Goal: Transaction & Acquisition: Obtain resource

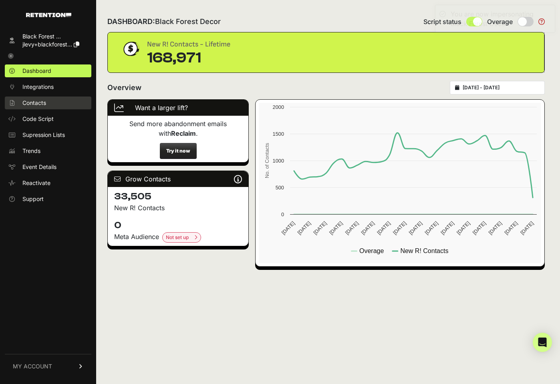
click at [33, 105] on span "Contacts" at bounding box center [34, 103] width 24 height 8
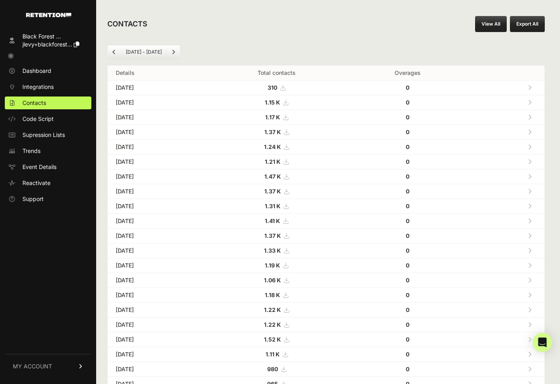
click at [524, 28] on button "Export All" at bounding box center [527, 24] width 35 height 16
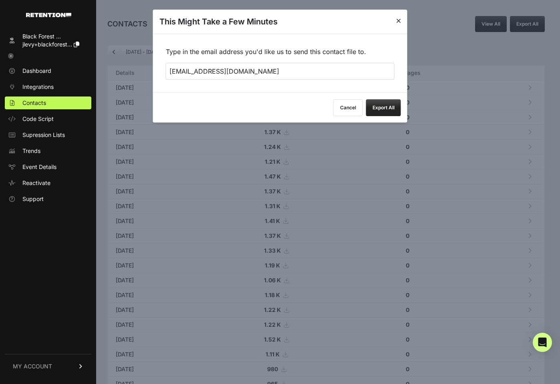
click at [400, 22] on icon at bounding box center [398, 21] width 5 height 6
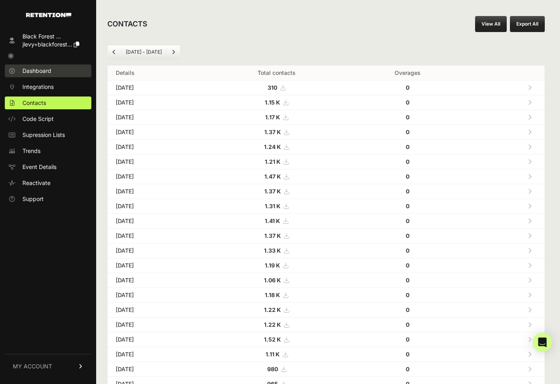
click at [40, 73] on span "Dashboard" at bounding box center [36, 71] width 29 height 8
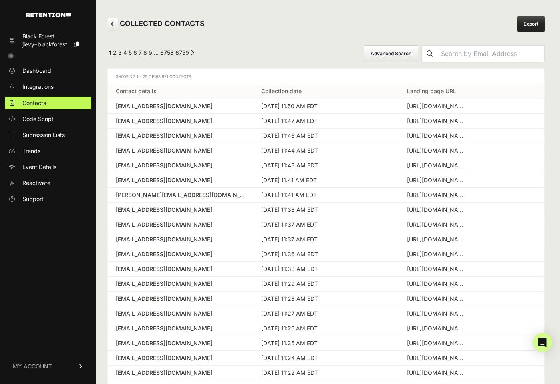
click at [537, 24] on link "Export" at bounding box center [531, 24] width 28 height 16
click at [113, 20] on link at bounding box center [112, 24] width 11 height 12
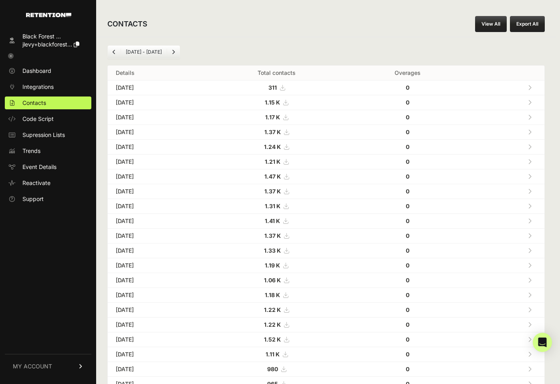
click at [531, 20] on button "Export All" at bounding box center [527, 24] width 35 height 16
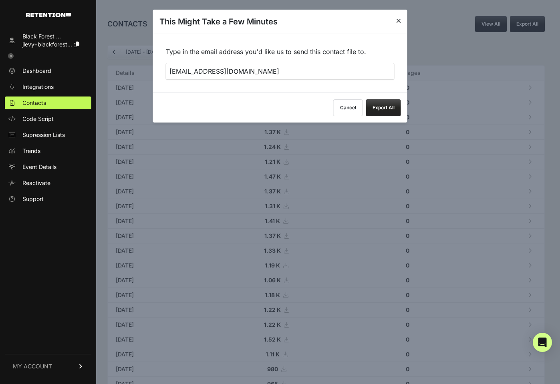
click at [247, 70] on input "teamaccess+retention@alchemyworx.com" at bounding box center [280, 71] width 229 height 17
click at [248, 70] on input "teamaccess+retention@alchemyworx.com" at bounding box center [280, 71] width 229 height 17
drag, startPoint x: 238, startPoint y: 72, endPoint x: 81, endPoint y: 65, distance: 156.5
click at [81, 66] on div "Black Forest ... jlevy+blackforest... Dashboard Integrations Contacts Code Scri…" at bounding box center [280, 280] width 560 height 560
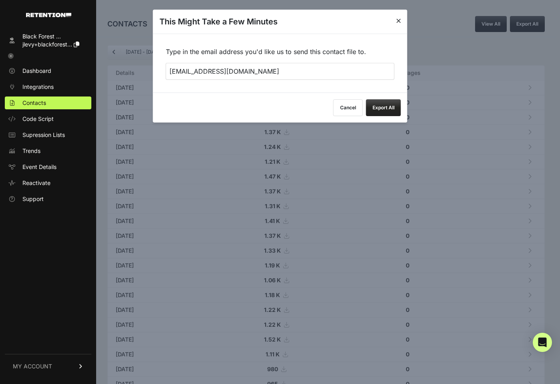
type input "jlevy@alchemyworx.com"
click at [222, 119] on div "Cancel Export All" at bounding box center [280, 108] width 255 height 30
click at [379, 109] on button "Export All" at bounding box center [383, 107] width 35 height 17
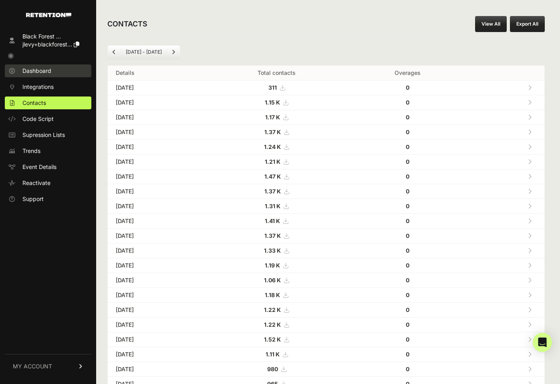
click at [36, 70] on span "Dashboard" at bounding box center [36, 71] width 29 height 8
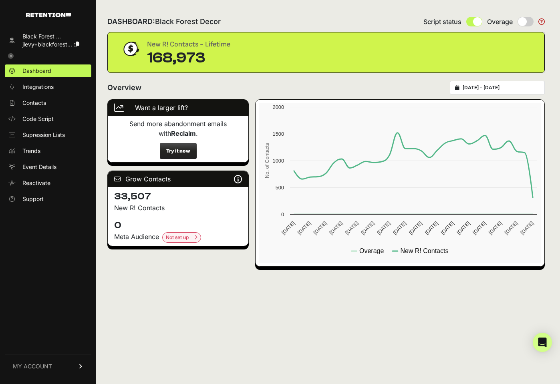
click at [10, 52] on link at bounding box center [48, 56] width 87 height 10
